Goal: Task Accomplishment & Management: Manage account settings

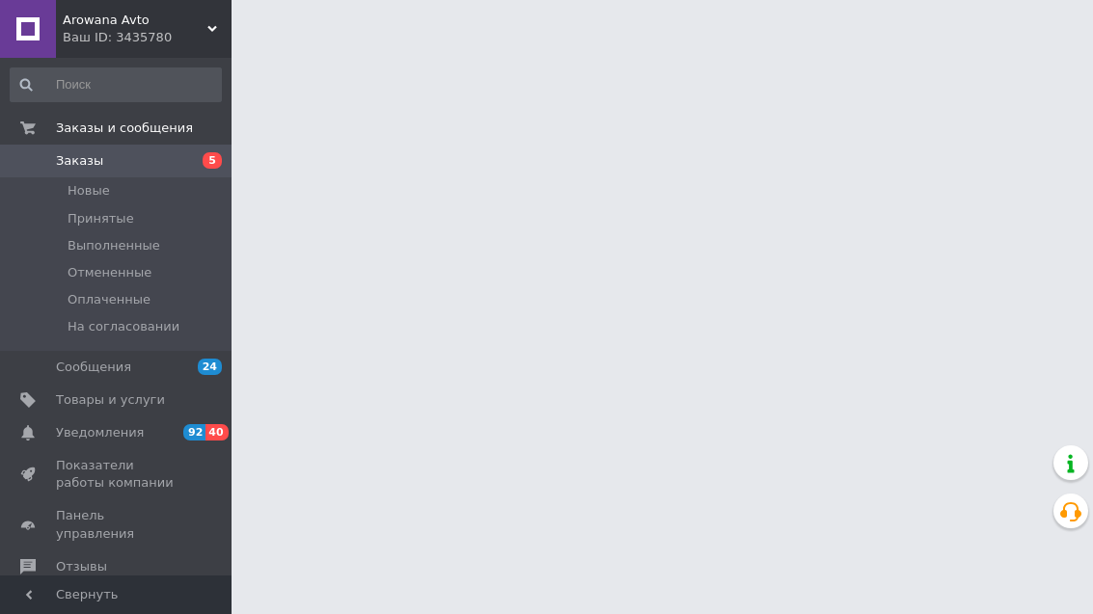
click at [171, 156] on span "Заказы" at bounding box center [117, 160] width 122 height 17
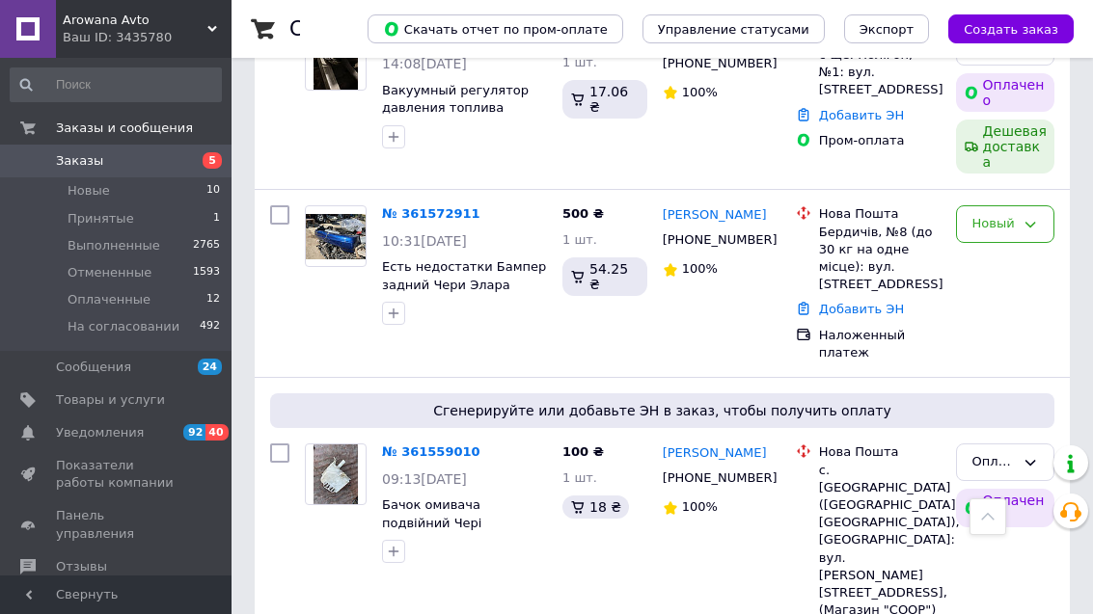
scroll to position [730, 0]
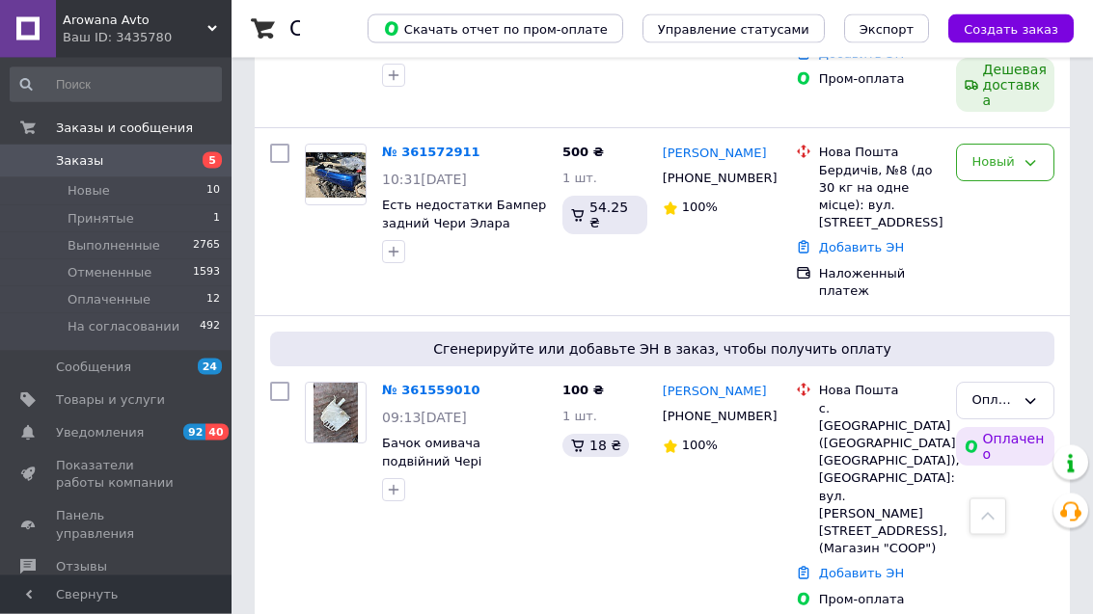
click at [430, 384] on link "№ 361559010" at bounding box center [431, 391] width 98 height 14
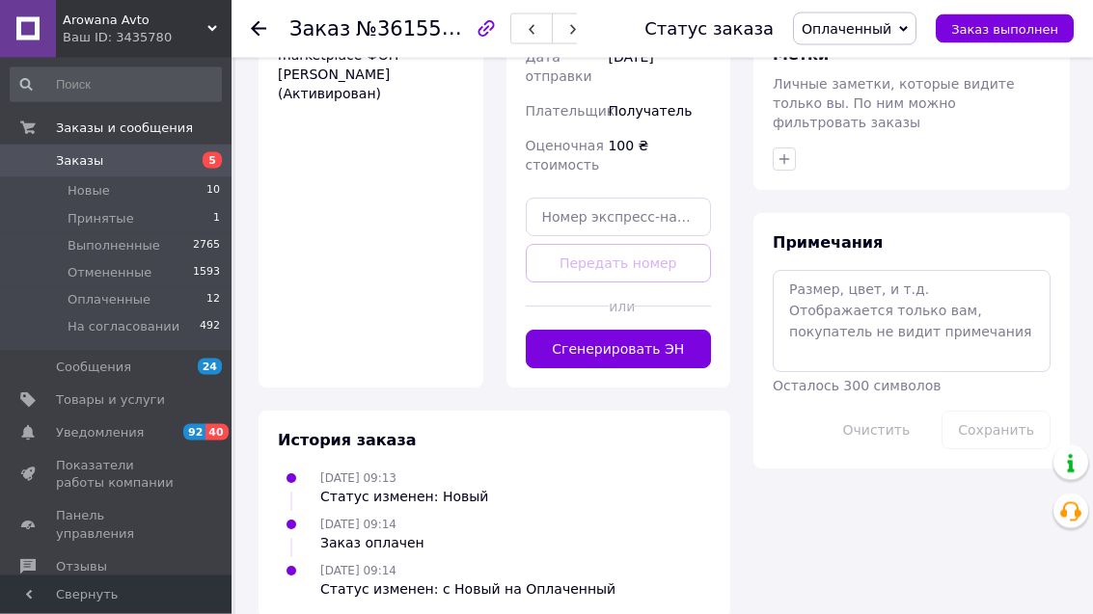
click at [666, 369] on button "Сгенерировать ЭН" at bounding box center [619, 350] width 186 height 39
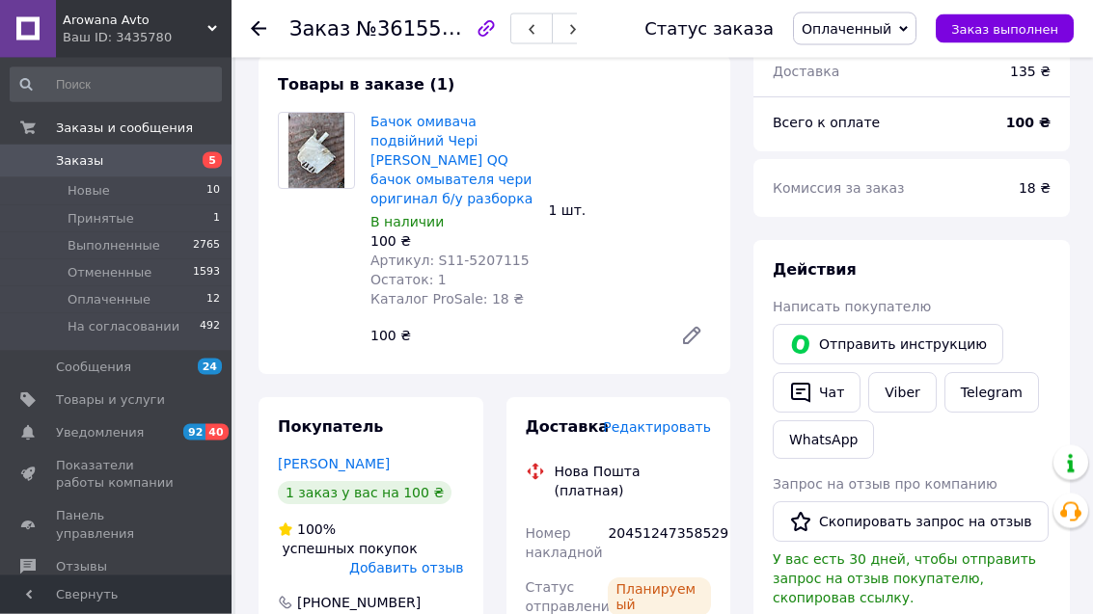
scroll to position [164, 0]
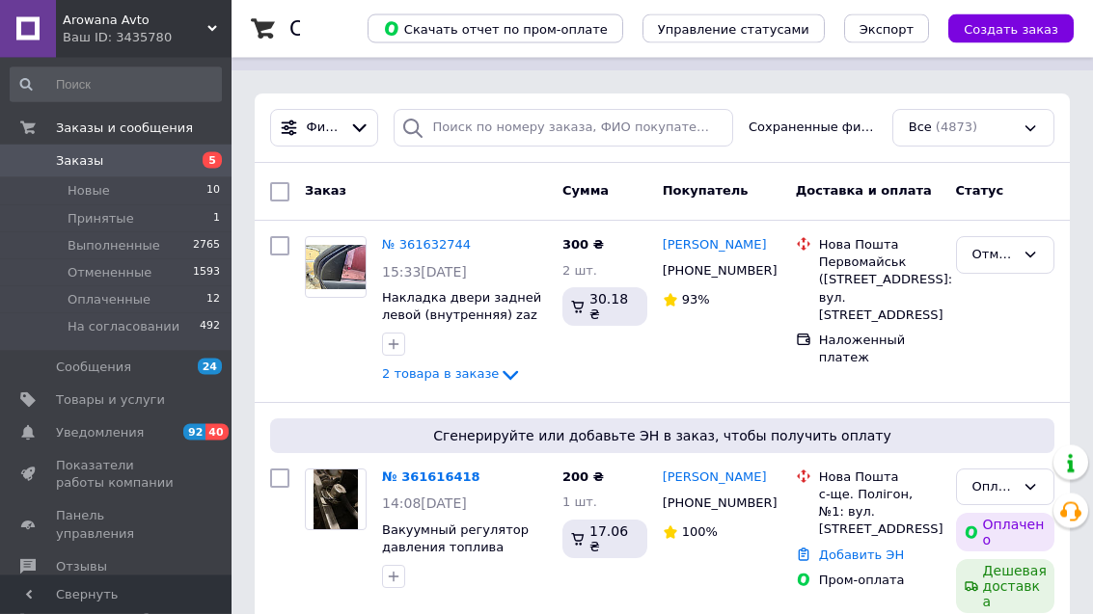
scroll to position [284, 0]
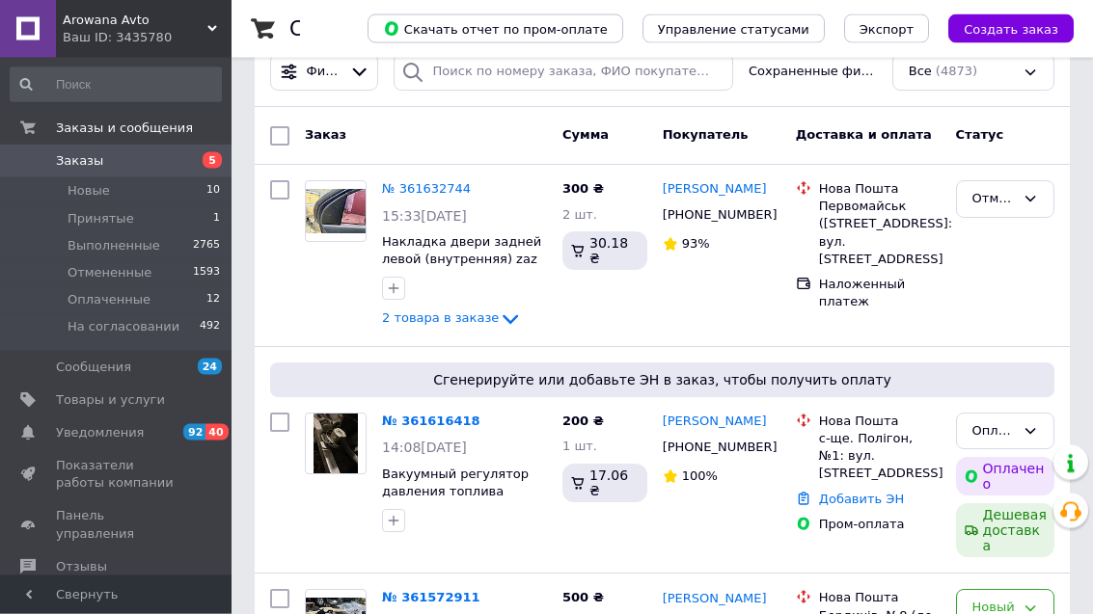
click at [445, 418] on link "№ 361616418" at bounding box center [431, 422] width 98 height 14
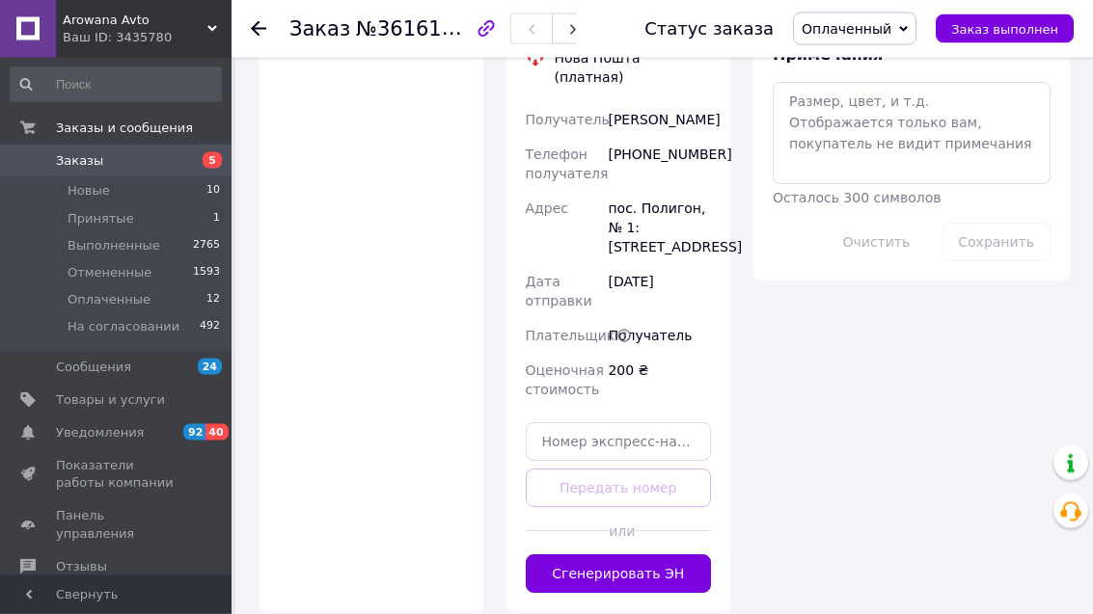
scroll to position [1290, 0]
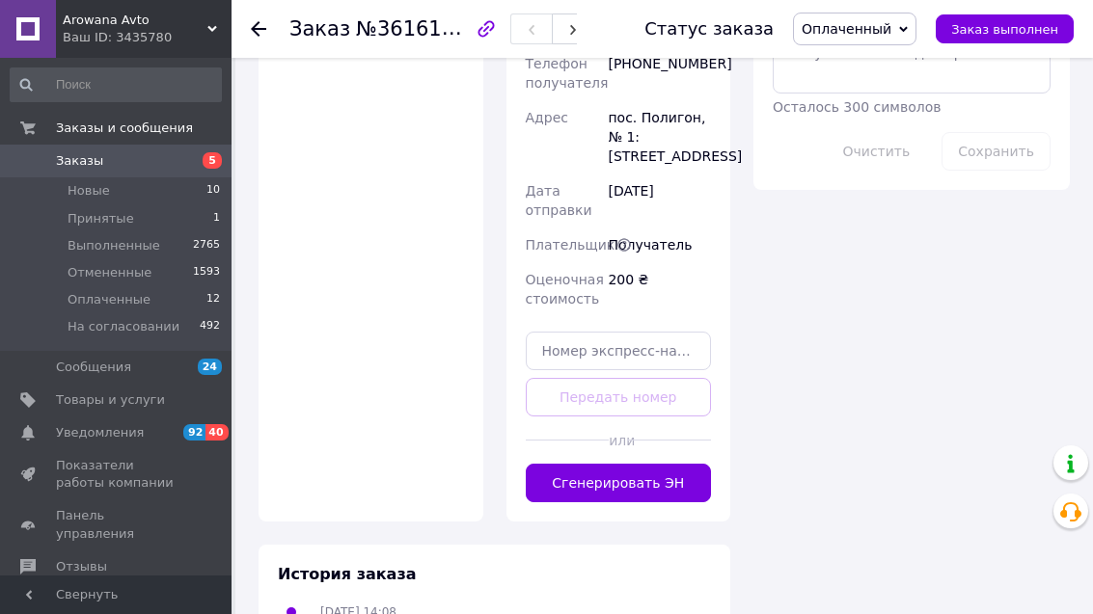
click at [668, 464] on button "Сгенерировать ЭН" at bounding box center [619, 483] width 186 height 39
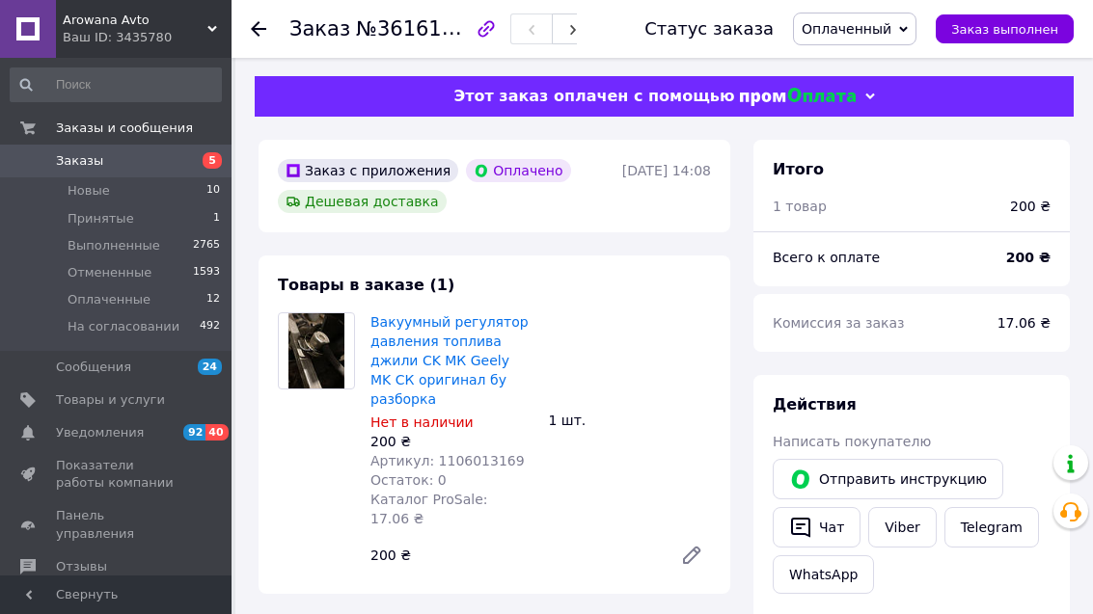
scroll to position [0, 0]
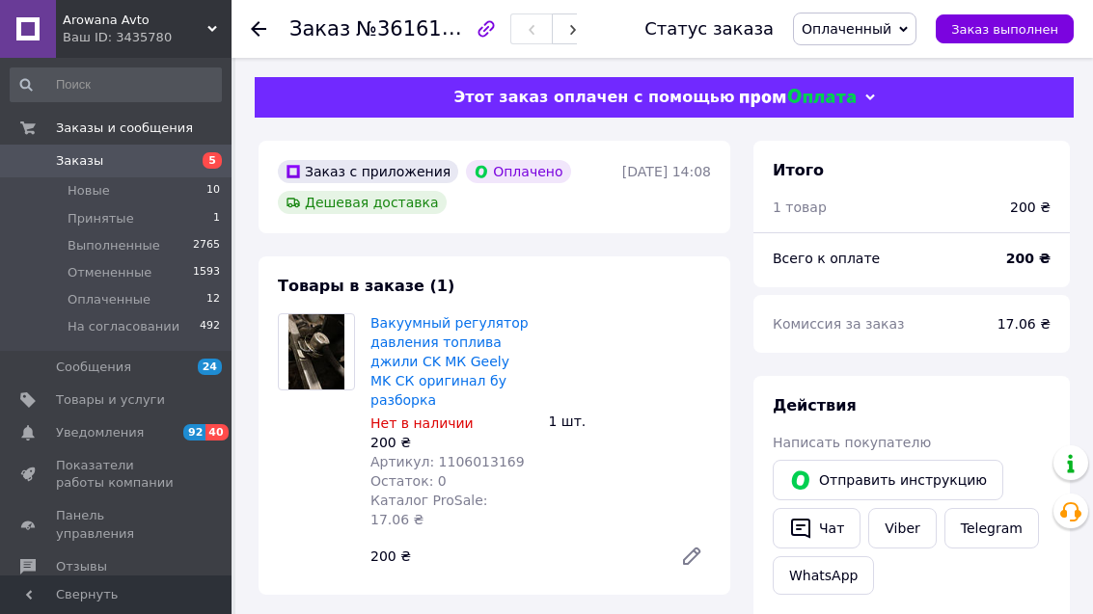
click at [83, 157] on span "Заказы" at bounding box center [79, 160] width 47 height 17
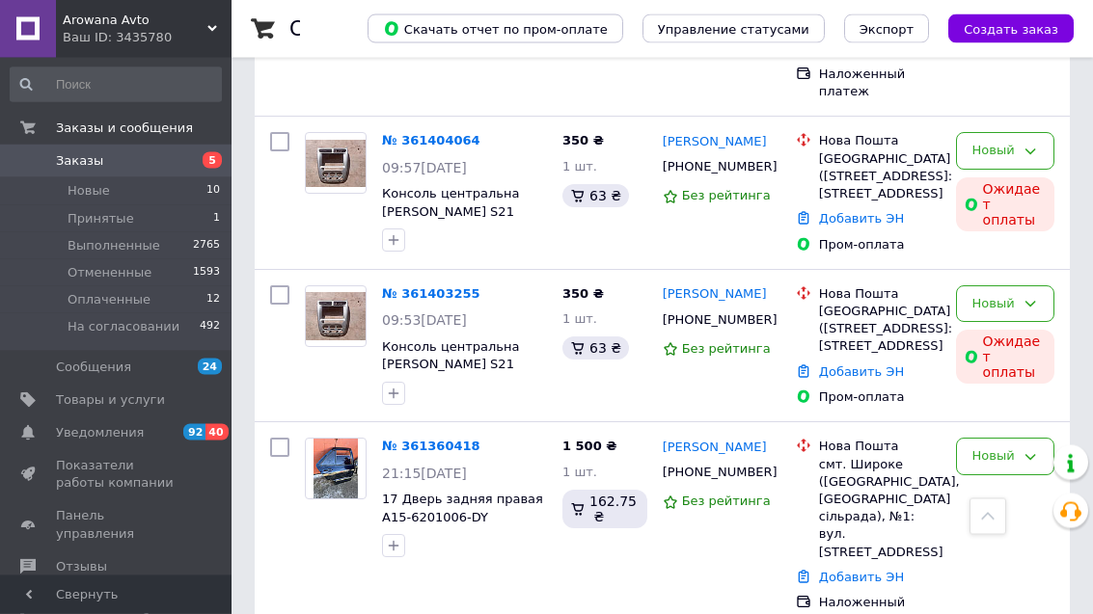
scroll to position [2148, 0]
